Goal: Transaction & Acquisition: Purchase product/service

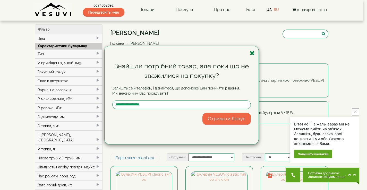
click at [252, 51] on icon "button" at bounding box center [251, 53] width 5 height 6
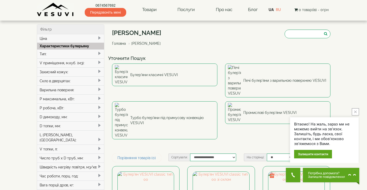
click at [356, 112] on icon "close button" at bounding box center [355, 112] width 3 height 3
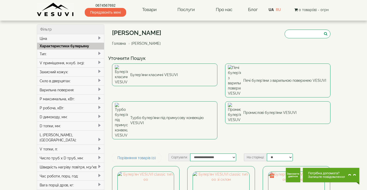
click at [65, 11] on img at bounding box center [55, 10] width 37 height 14
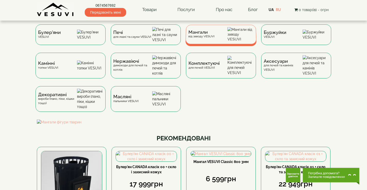
click at [203, 37] on div "Мангали від заводу VESUVI" at bounding box center [201, 34] width 26 height 8
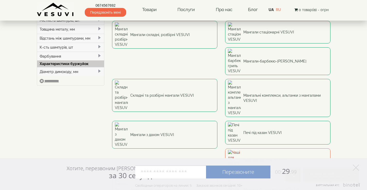
scroll to position [51, 0]
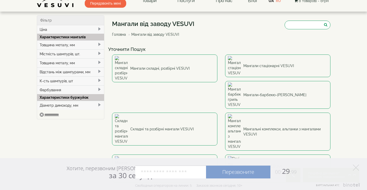
scroll to position [0, 0]
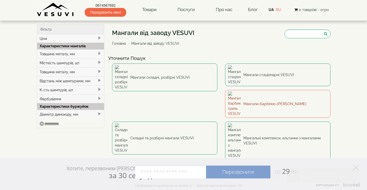
click at [225, 90] on link "Мангали-барбекю-гриль VESUVI" at bounding box center [277, 104] width 105 height 28
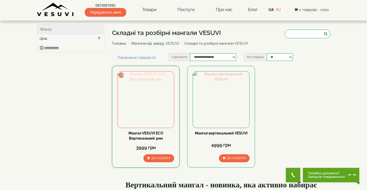
click at [153, 107] on img at bounding box center [146, 100] width 56 height 56
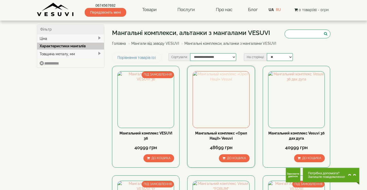
click at [216, 126] on img at bounding box center [221, 100] width 56 height 56
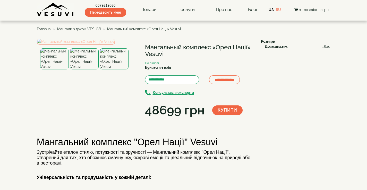
click at [65, 45] on img at bounding box center [76, 42] width 78 height 6
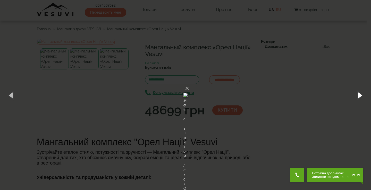
click at [359, 95] on button "button" at bounding box center [359, 95] width 23 height 28
click at [189, 83] on button "×" at bounding box center [187, 88] width 4 height 11
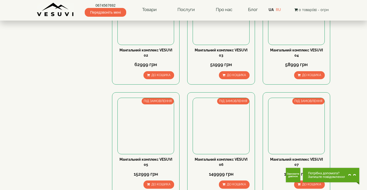
scroll to position [438, 0]
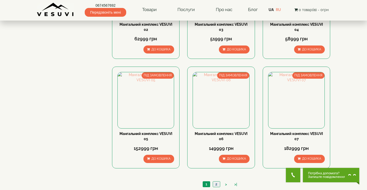
click at [216, 183] on link "2" at bounding box center [216, 184] width 7 height 5
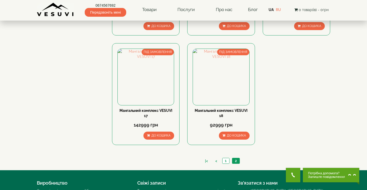
scroll to position [360, 0]
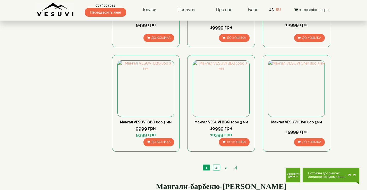
scroll to position [463, 0]
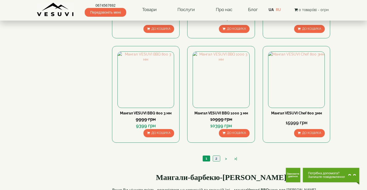
click at [217, 158] on link "2" at bounding box center [216, 158] width 7 height 5
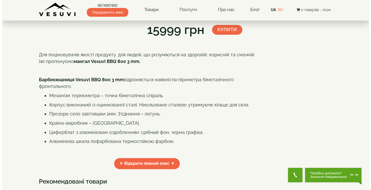
scroll to position [51, 0]
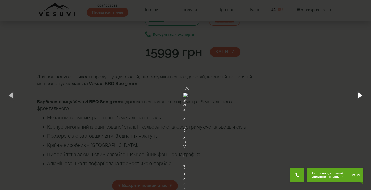
click at [361, 94] on button "button" at bounding box center [359, 95] width 23 height 28
click at [361, 95] on button "button" at bounding box center [359, 95] width 23 height 28
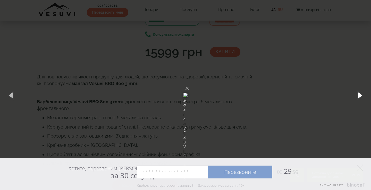
click at [361, 95] on button "button" at bounding box center [359, 95] width 23 height 28
click at [189, 83] on button "×" at bounding box center [187, 88] width 4 height 11
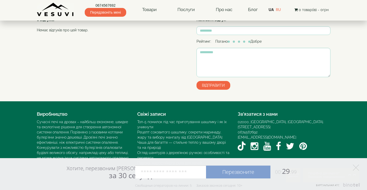
scroll to position [436, 0]
click at [358, 166] on polygon at bounding box center [356, 168] width 6 height 6
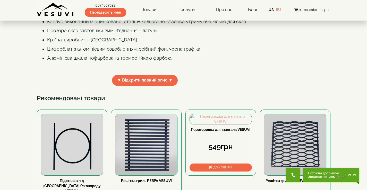
scroll to position [127, 0]
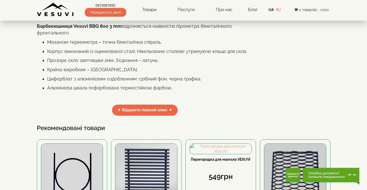
click at [47, 10] on img at bounding box center [55, 10] width 37 height 14
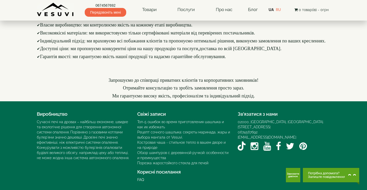
scroll to position [754, 0]
